Goal: Task Accomplishment & Management: Use online tool/utility

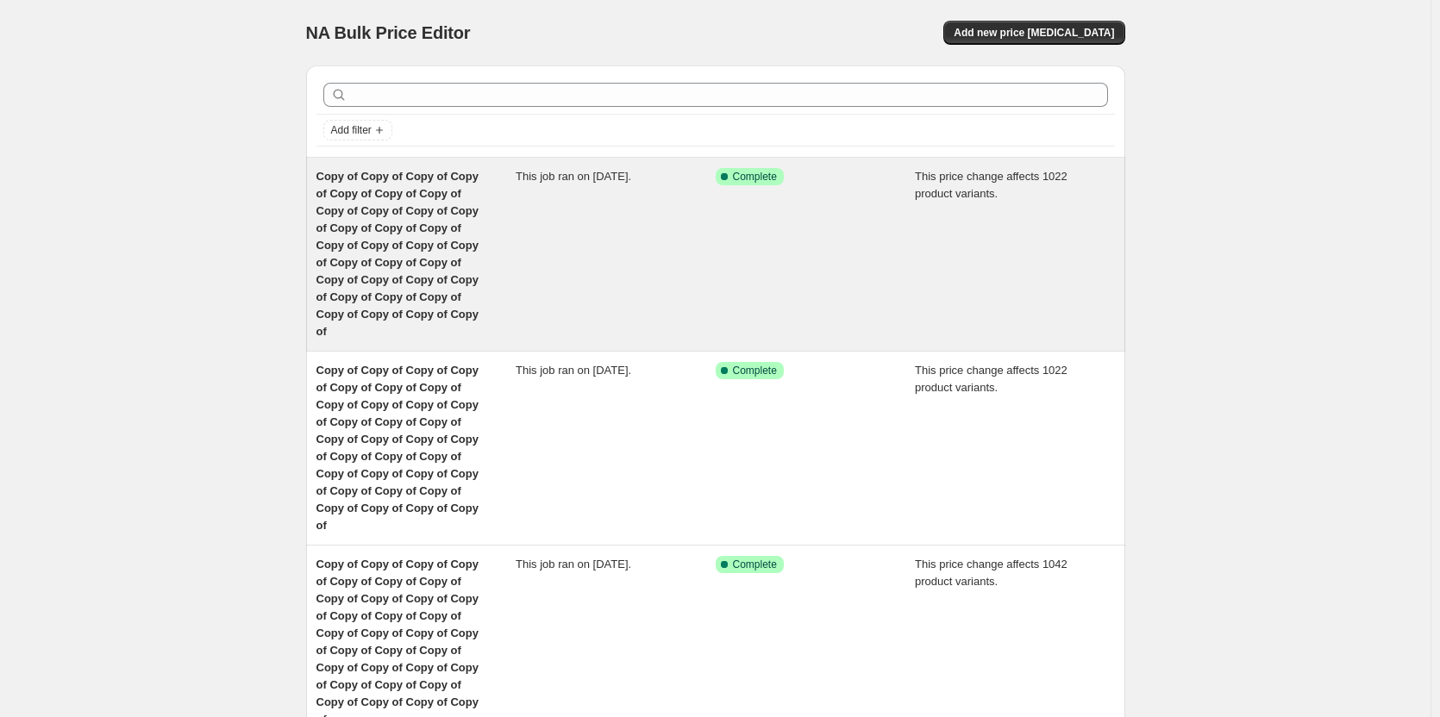
click at [420, 215] on span "Copy of Copy of Copy of Copy of Copy of Copy of Copy of Copy of Copy of Copy of…" at bounding box center [397, 254] width 162 height 168
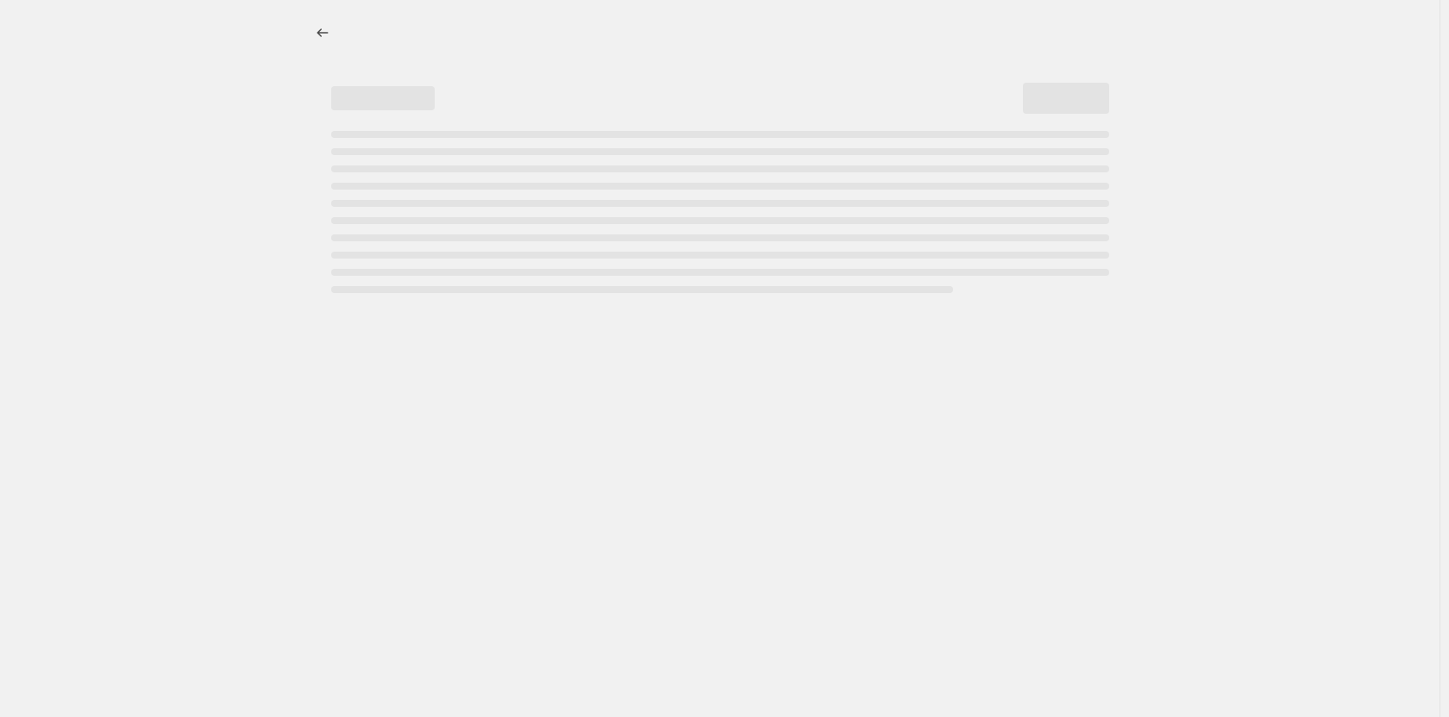
select select "margin"
select select "remove"
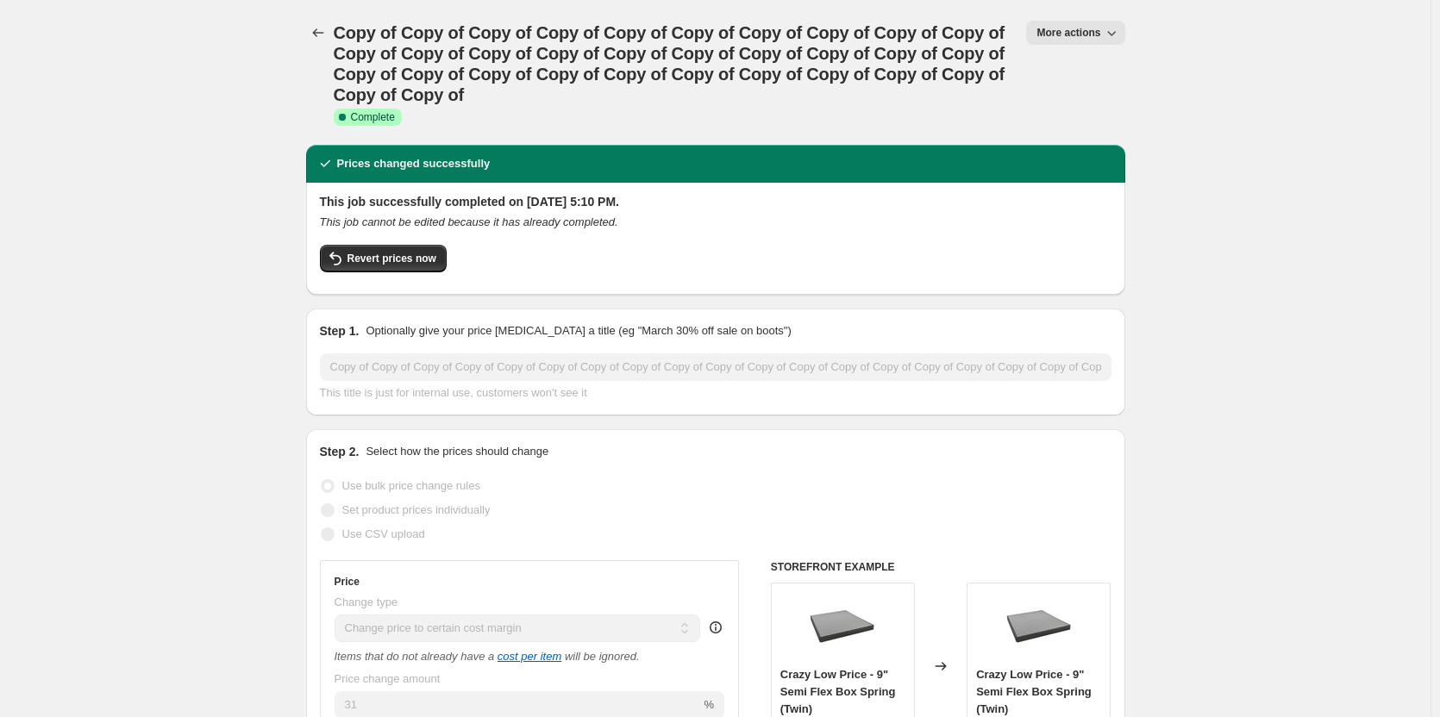
click at [1089, 37] on span "More actions" at bounding box center [1068, 33] width 64 height 14
click at [1063, 102] on span "Copy to new job" at bounding box center [1084, 97] width 80 height 13
select select "margin"
select select "remove"
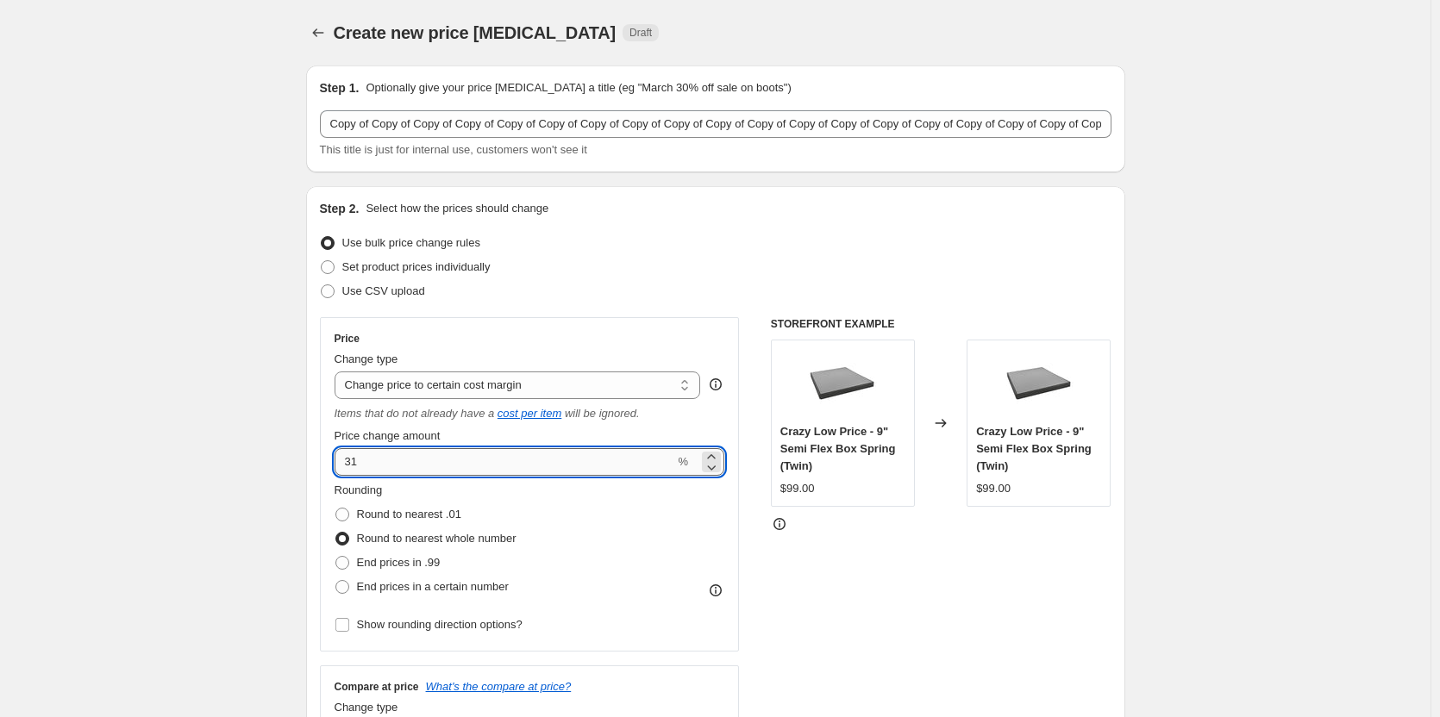
click at [366, 461] on input "31" at bounding box center [505, 462] width 341 height 28
type input "3"
type input "40"
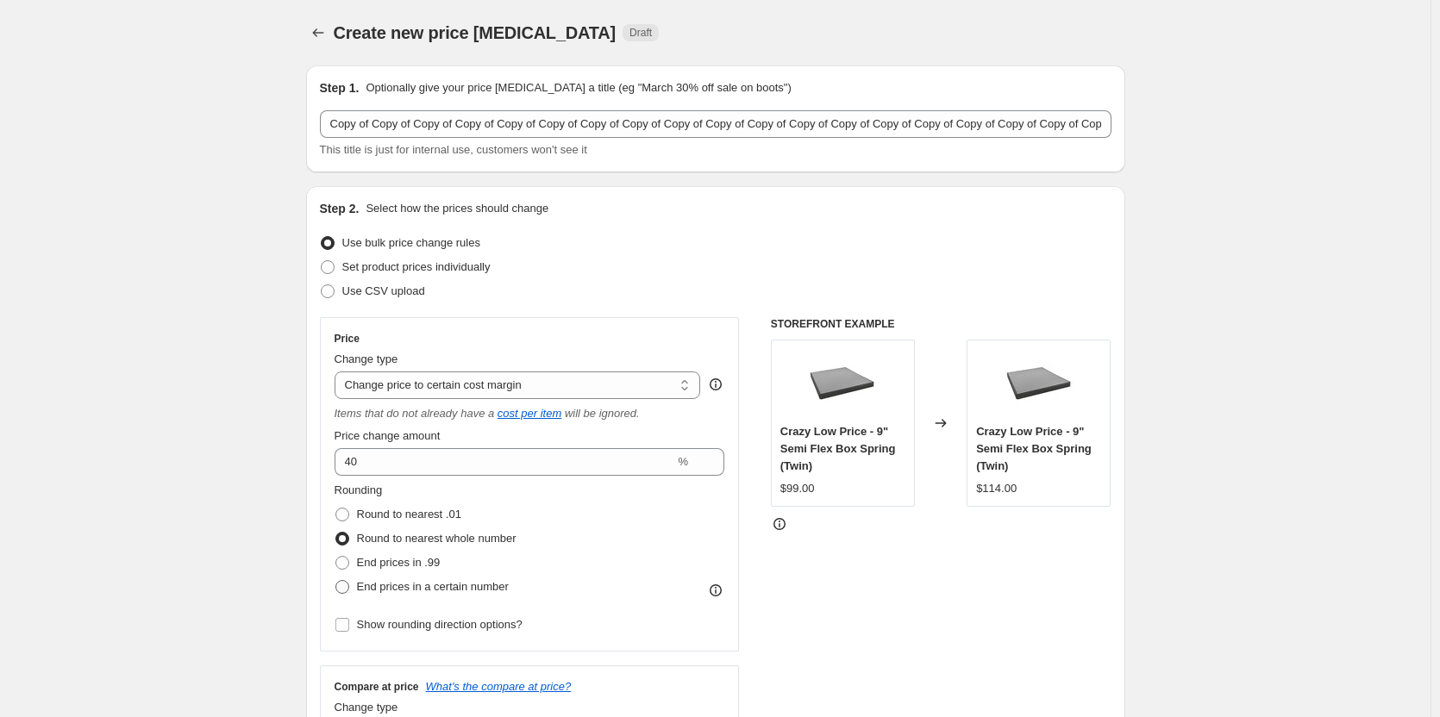
click at [344, 588] on span at bounding box center [342, 587] width 14 height 14
click at [336, 581] on input "End prices in a certain number" at bounding box center [335, 580] width 1 height 1
radio input "true"
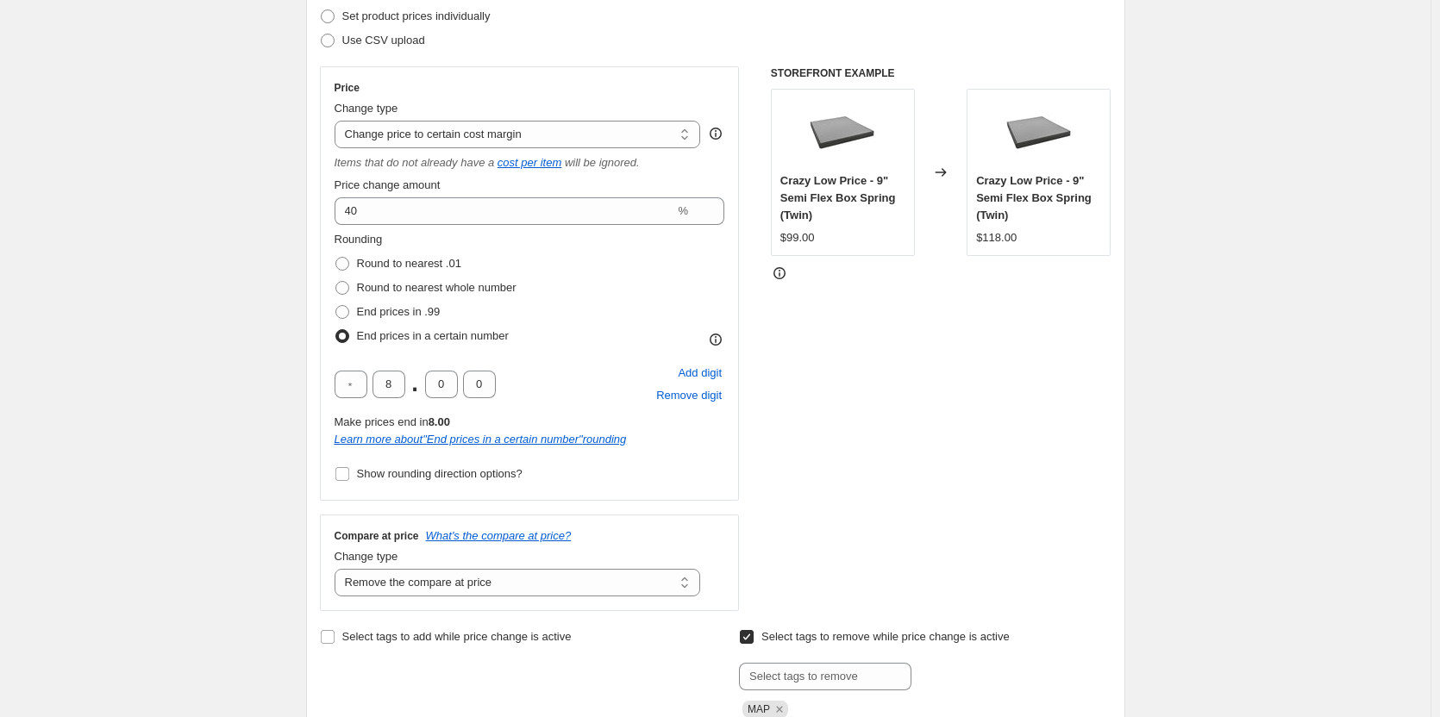
scroll to position [299, 0]
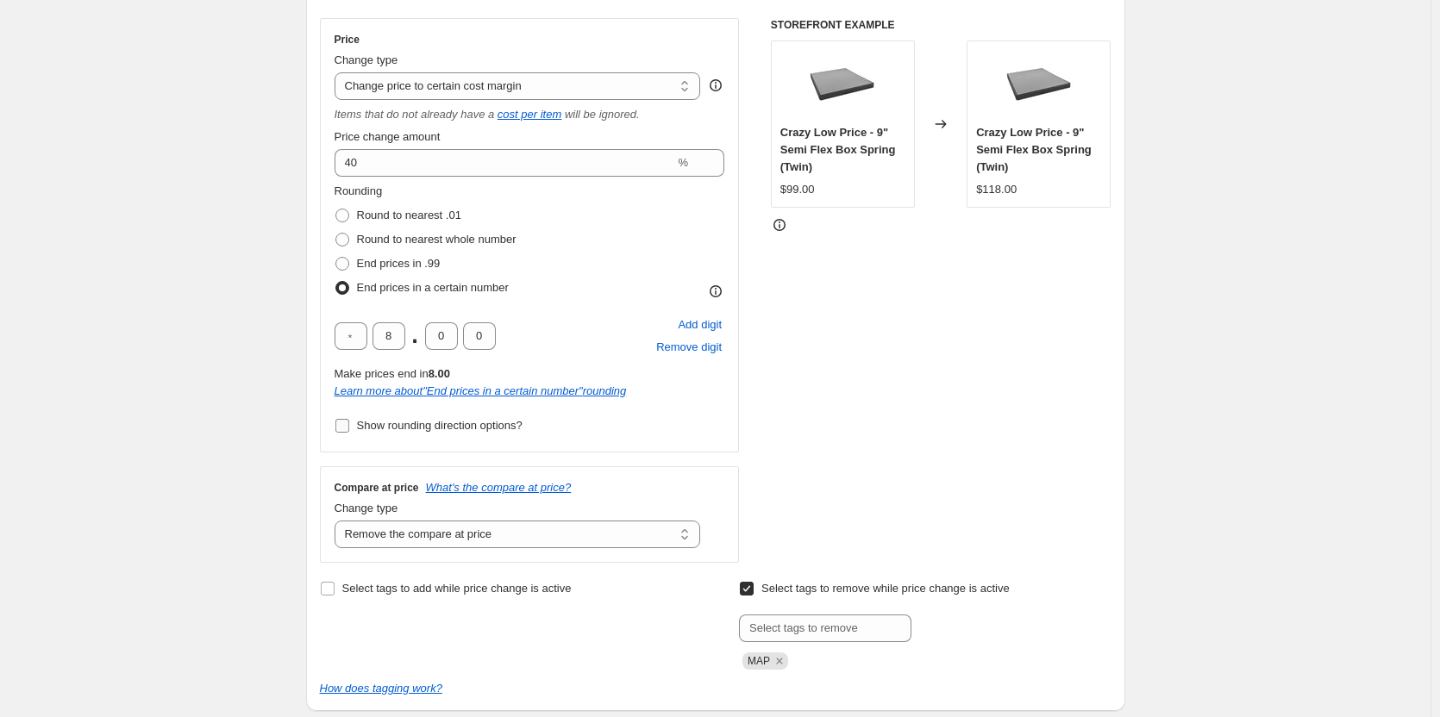
click at [344, 422] on input "Show rounding direction options?" at bounding box center [342, 426] width 14 height 14
checkbox input "true"
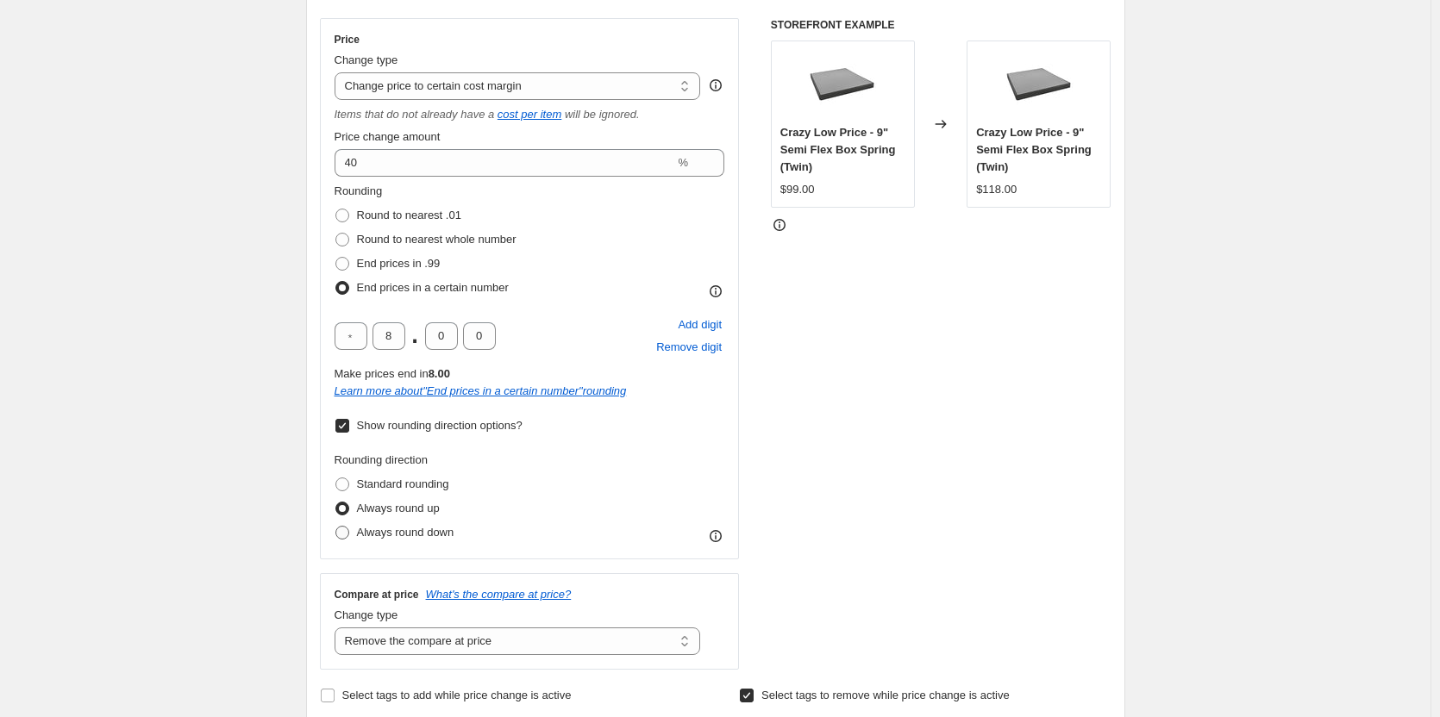
click at [347, 534] on span at bounding box center [342, 533] width 14 height 14
click at [336, 527] on input "Always round down" at bounding box center [335, 526] width 1 height 1
radio input "true"
drag, startPoint x: 593, startPoint y: 498, endPoint x: 965, endPoint y: 418, distance: 380.2
click at [594, 498] on div "Rounding direction Standard rounding Always round up Always round down" at bounding box center [530, 498] width 391 height 93
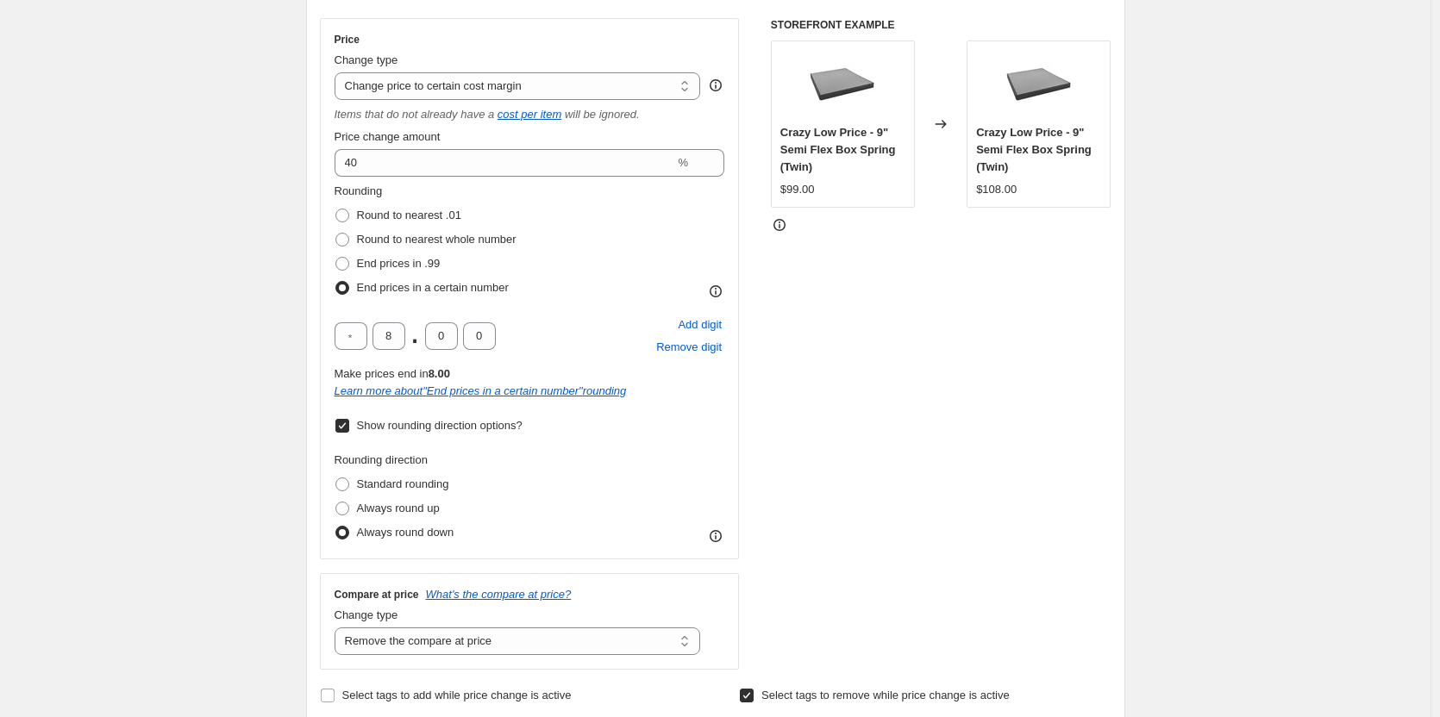
drag, startPoint x: 965, startPoint y: 418, endPoint x: 1448, endPoint y: 266, distance: 506.1
click at [1016, 392] on div "STOREFRONT EXAMPLE Crazy Low Price - 9" Semi Flex Box Spring (Twin) $99.00 Chan…" at bounding box center [941, 344] width 341 height 652
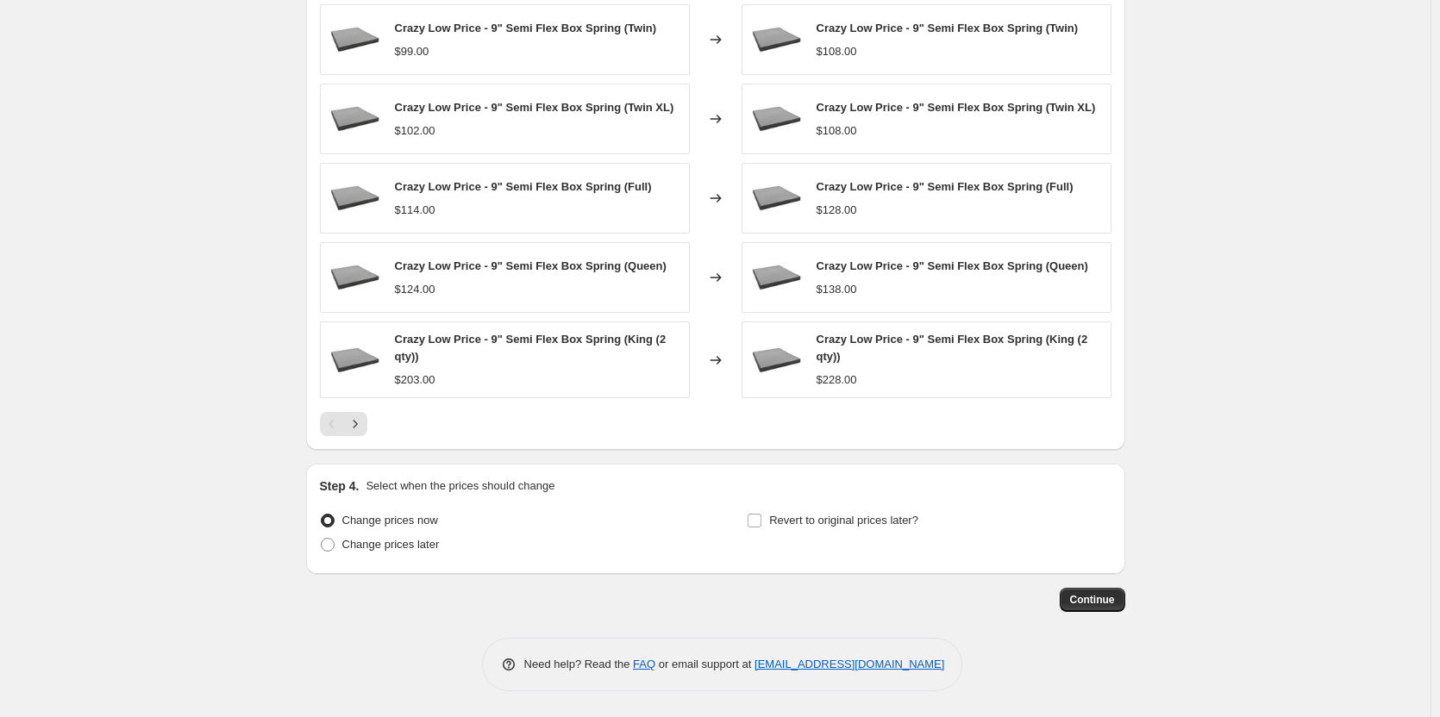
scroll to position [1264, 0]
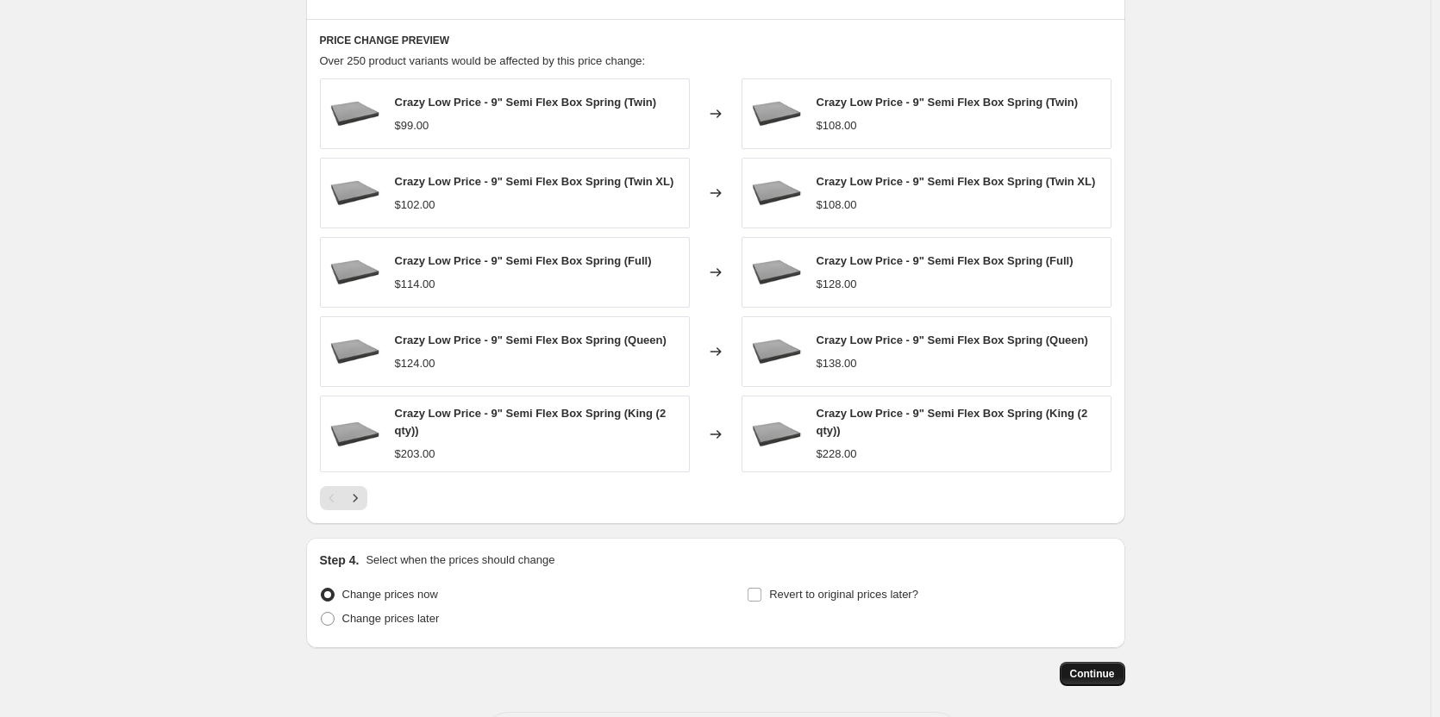
click at [1095, 674] on span "Continue" at bounding box center [1092, 674] width 45 height 14
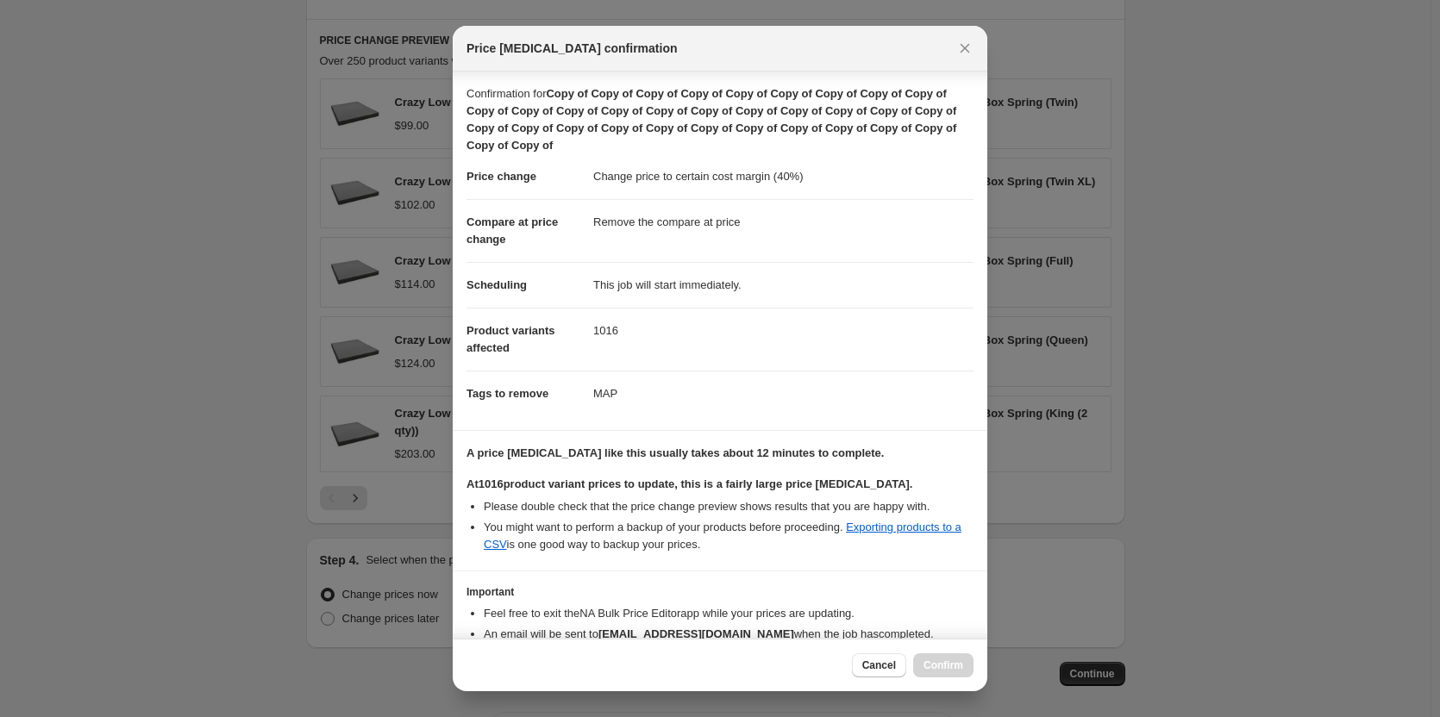
scroll to position [95, 0]
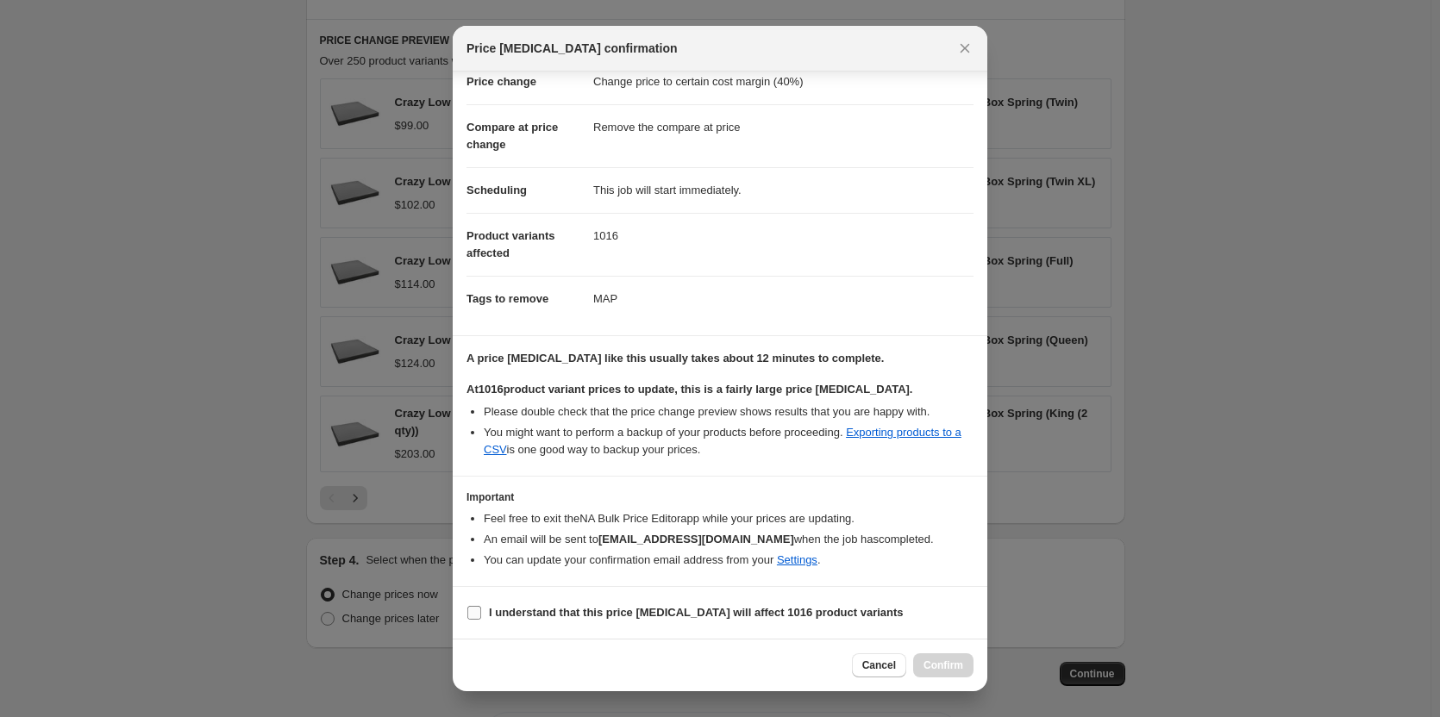
click at [477, 611] on input "I understand that this price [MEDICAL_DATA] will affect 1016 product variants" at bounding box center [474, 613] width 14 height 14
checkbox input "true"
drag, startPoint x: 953, startPoint y: 662, endPoint x: 1448, endPoint y: 277, distance: 627.3
click at [954, 660] on span "Confirm" at bounding box center [943, 666] width 40 height 14
type input "Copy of Copy of Copy of Copy of Copy of Copy of Copy of Copy of Copy of Copy of…"
